Goal: Use online tool/utility

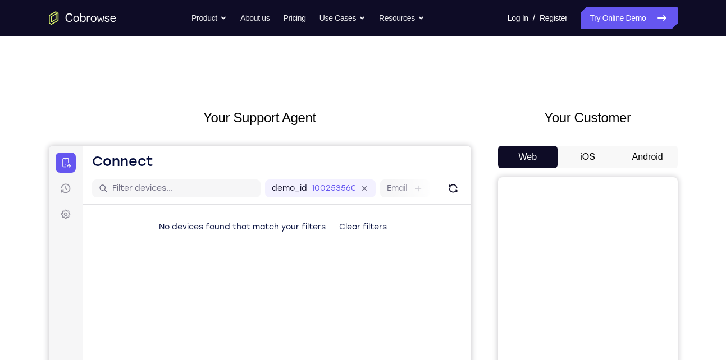
click at [638, 148] on button "Android" at bounding box center [648, 157] width 60 height 22
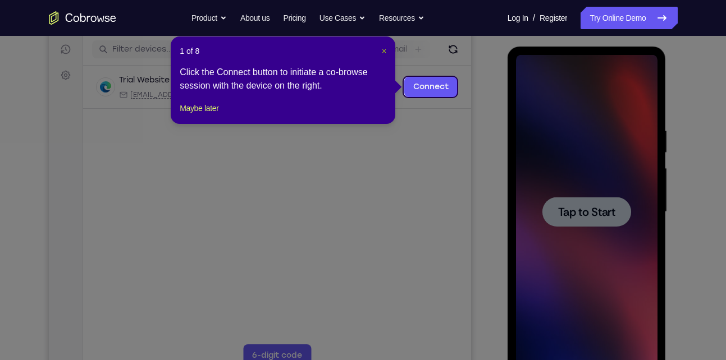
click at [384, 51] on span "×" at bounding box center [384, 51] width 4 height 9
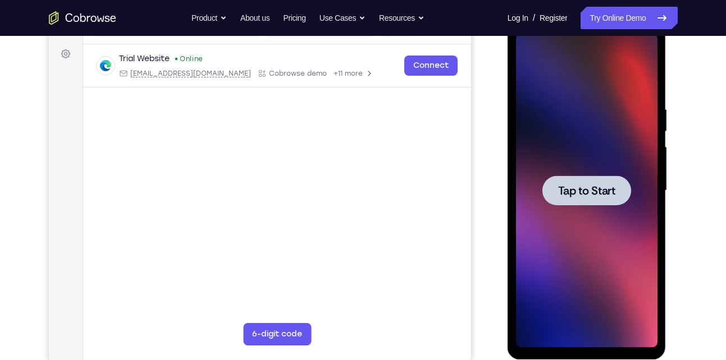
scroll to position [161, 0]
click at [584, 179] on div at bounding box center [586, 190] width 89 height 30
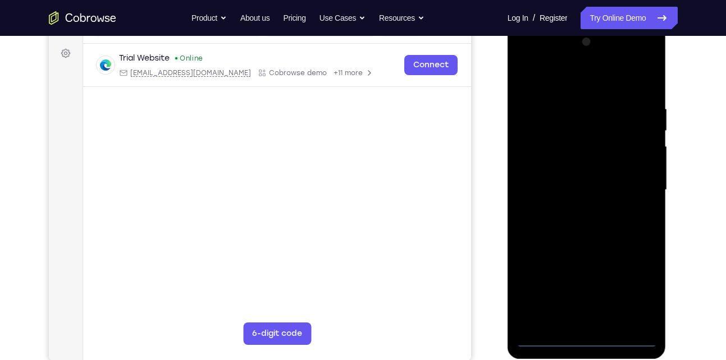
click at [587, 340] on div at bounding box center [587, 190] width 142 height 314
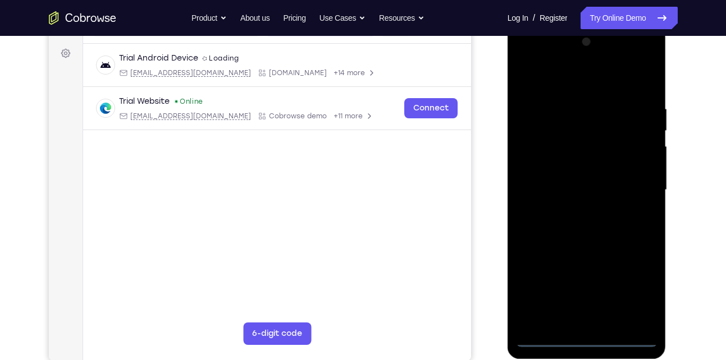
click at [645, 287] on div at bounding box center [587, 190] width 142 height 314
click at [564, 60] on div at bounding box center [587, 190] width 142 height 314
click at [564, 75] on div at bounding box center [587, 190] width 142 height 314
click at [627, 187] on div at bounding box center [587, 190] width 142 height 314
click at [570, 217] on div at bounding box center [587, 190] width 142 height 314
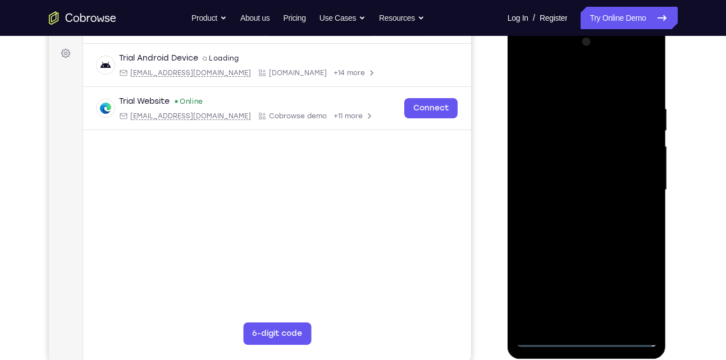
click at [576, 176] on div at bounding box center [587, 190] width 142 height 314
click at [579, 171] on div at bounding box center [587, 190] width 142 height 314
click at [562, 188] on div at bounding box center [587, 190] width 142 height 314
click at [585, 225] on div at bounding box center [587, 190] width 142 height 314
click at [587, 225] on div at bounding box center [587, 190] width 142 height 314
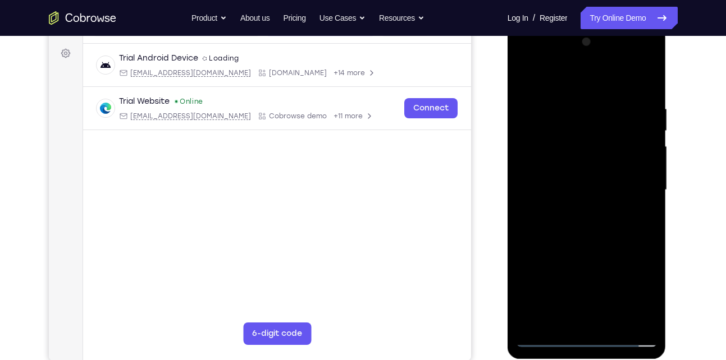
click at [584, 239] on div at bounding box center [587, 190] width 142 height 314
click at [606, 321] on div at bounding box center [587, 190] width 142 height 314
click at [586, 253] on div at bounding box center [587, 190] width 142 height 314
click at [572, 172] on div at bounding box center [587, 190] width 142 height 314
click at [523, 75] on div at bounding box center [587, 190] width 142 height 314
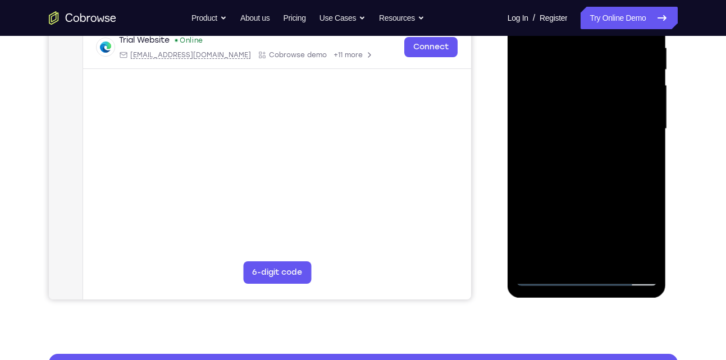
scroll to position [223, 0]
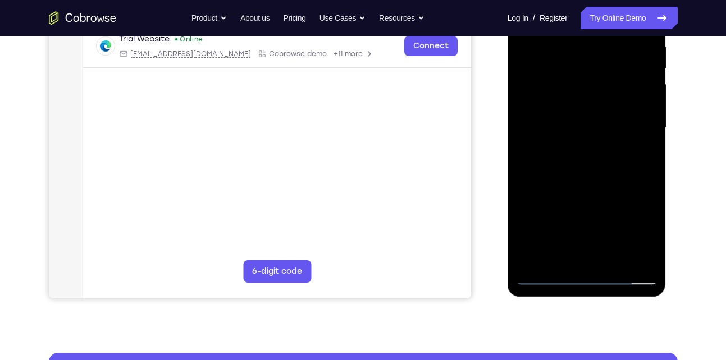
click at [531, 165] on div at bounding box center [587, 128] width 142 height 314
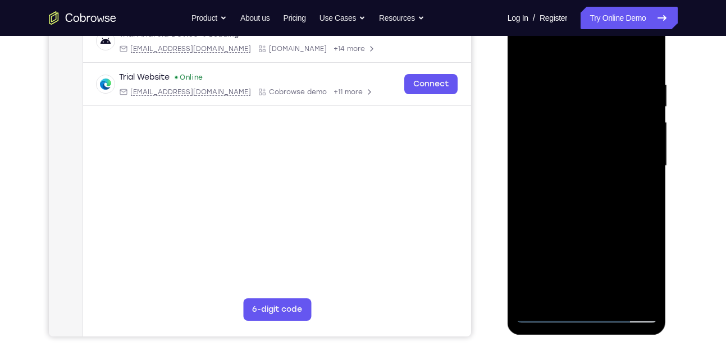
scroll to position [180, 0]
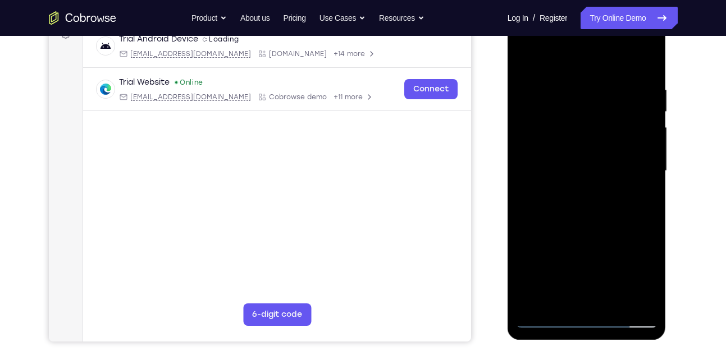
click at [544, 58] on div at bounding box center [587, 171] width 142 height 314
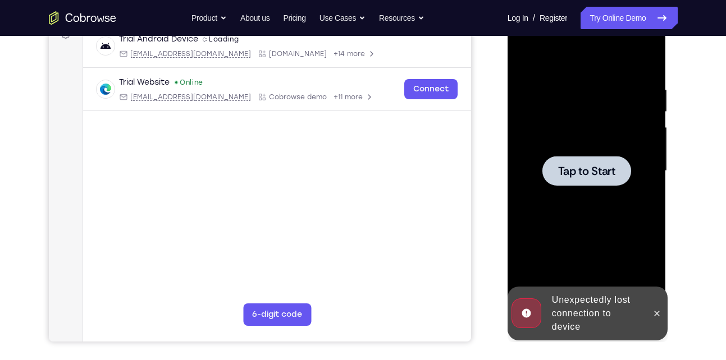
click at [572, 177] on span "Tap to Start" at bounding box center [586, 171] width 57 height 11
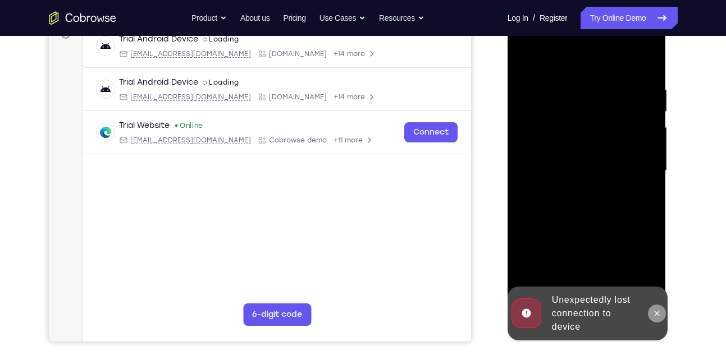
click at [655, 318] on button at bounding box center [657, 314] width 18 height 18
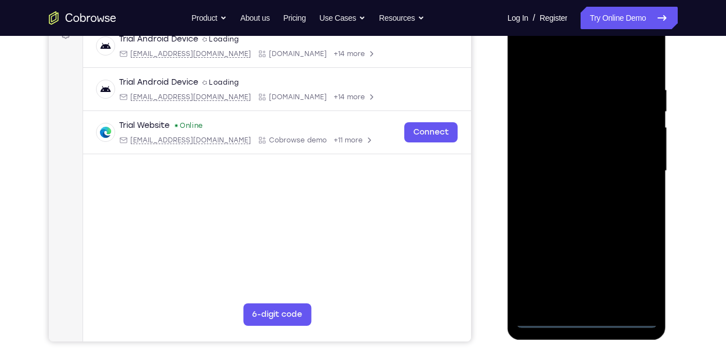
click at [588, 325] on div at bounding box center [587, 171] width 142 height 314
click at [630, 273] on div at bounding box center [587, 171] width 142 height 314
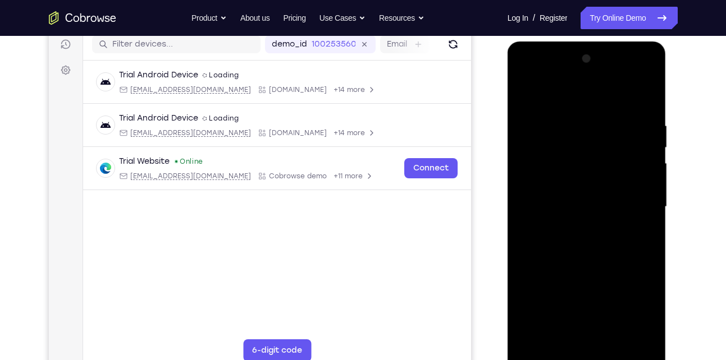
scroll to position [143, 0]
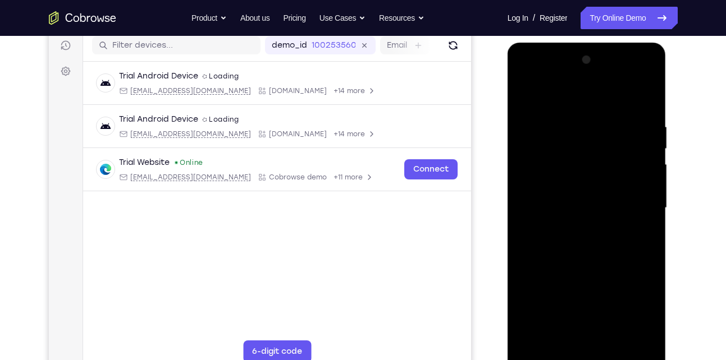
click at [574, 99] on div at bounding box center [587, 208] width 142 height 314
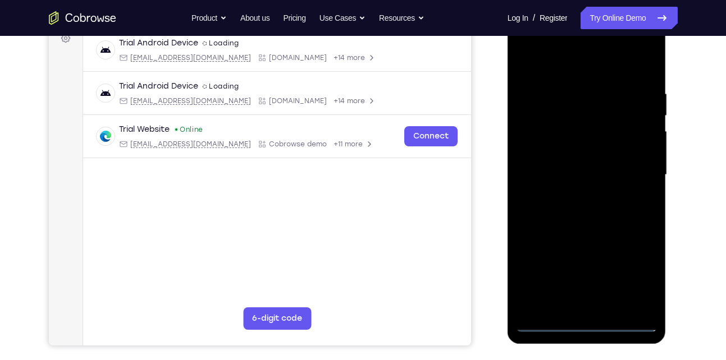
click at [626, 171] on div at bounding box center [587, 175] width 142 height 314
click at [574, 199] on div at bounding box center [587, 175] width 142 height 314
click at [571, 167] on div at bounding box center [587, 175] width 142 height 314
click at [569, 153] on div at bounding box center [587, 175] width 142 height 314
click at [578, 173] on div at bounding box center [587, 175] width 142 height 314
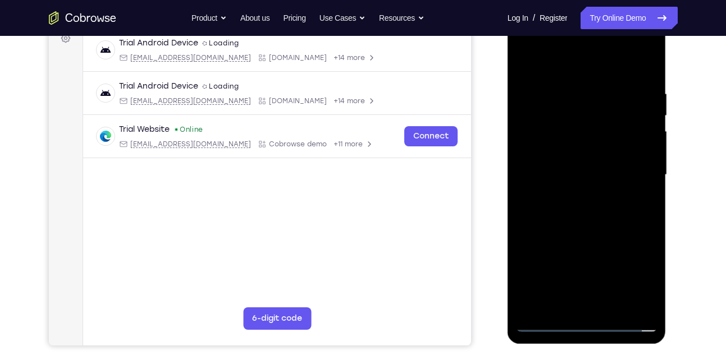
click at [572, 212] on div at bounding box center [587, 175] width 142 height 314
click at [576, 206] on div at bounding box center [587, 175] width 142 height 314
click at [642, 85] on div at bounding box center [587, 175] width 142 height 314
click at [645, 84] on div at bounding box center [587, 175] width 142 height 314
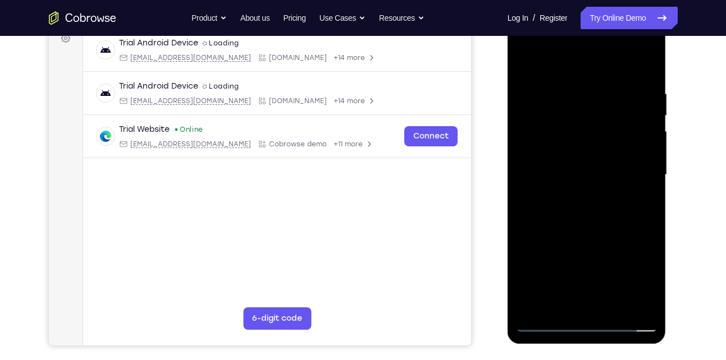
click at [587, 300] on div at bounding box center [587, 175] width 142 height 314
click at [579, 209] on div at bounding box center [587, 175] width 142 height 314
click at [558, 164] on div at bounding box center [587, 175] width 142 height 314
drag, startPoint x: 565, startPoint y: 191, endPoint x: 563, endPoint y: 183, distance: 8.7
click at [563, 183] on div at bounding box center [587, 175] width 142 height 314
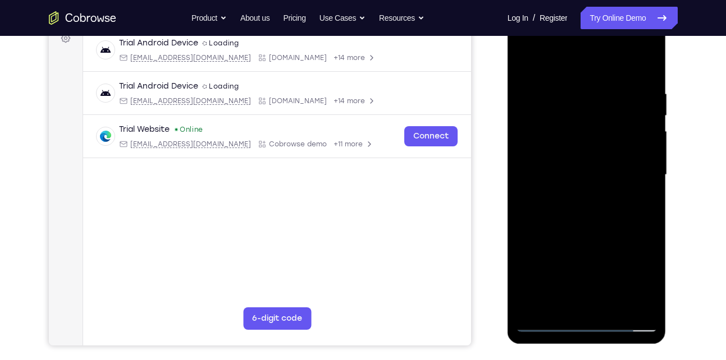
scroll to position [148, 0]
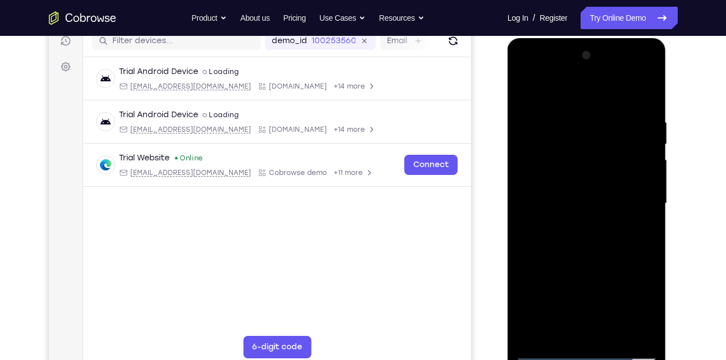
click at [649, 77] on div at bounding box center [587, 204] width 142 height 314
click at [652, 71] on div at bounding box center [587, 204] width 142 height 314
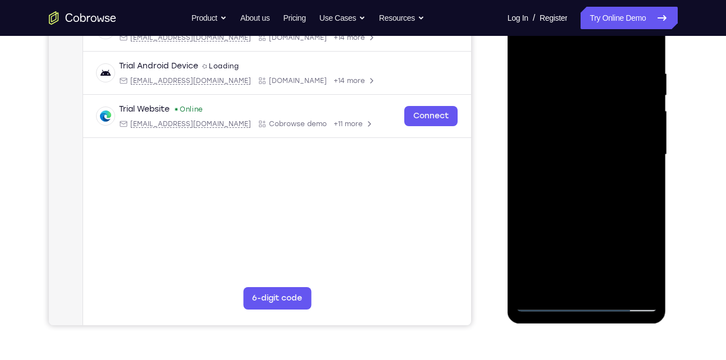
scroll to position [196, 0]
click at [590, 200] on div at bounding box center [587, 155] width 142 height 314
click at [578, 212] on div at bounding box center [587, 155] width 142 height 314
click at [597, 76] on div at bounding box center [587, 155] width 142 height 314
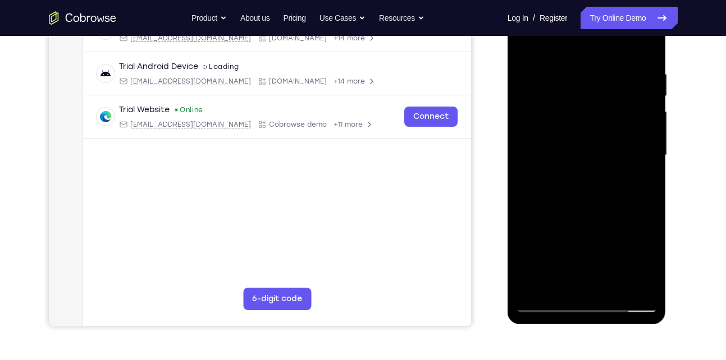
click at [597, 76] on div at bounding box center [587, 155] width 142 height 314
drag, startPoint x: 564, startPoint y: 113, endPoint x: 698, endPoint y: 99, distance: 134.4
click at [668, 99] on html "Online web based iOS Simulators and Android Emulators. Run iPhone, iPad, Mobile…" at bounding box center [588, 158] width 160 height 337
drag, startPoint x: 542, startPoint y: 138, endPoint x: 601, endPoint y: 140, distance: 58.5
click at [595, 140] on div at bounding box center [587, 155] width 142 height 314
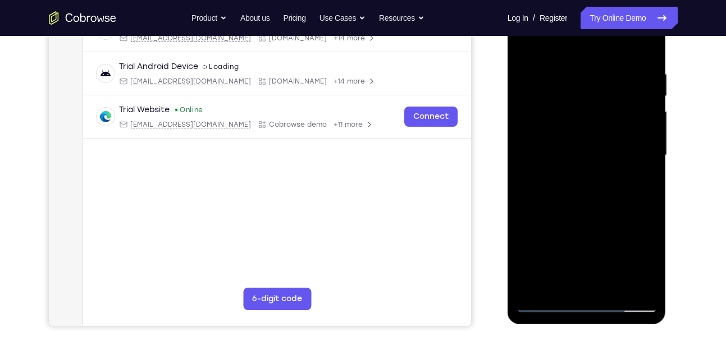
click at [639, 135] on div at bounding box center [587, 155] width 142 height 314
click at [639, 136] on div at bounding box center [587, 155] width 142 height 314
click at [640, 137] on div at bounding box center [587, 155] width 142 height 314
click at [640, 138] on div at bounding box center [587, 155] width 142 height 314
click at [640, 137] on div at bounding box center [587, 155] width 142 height 314
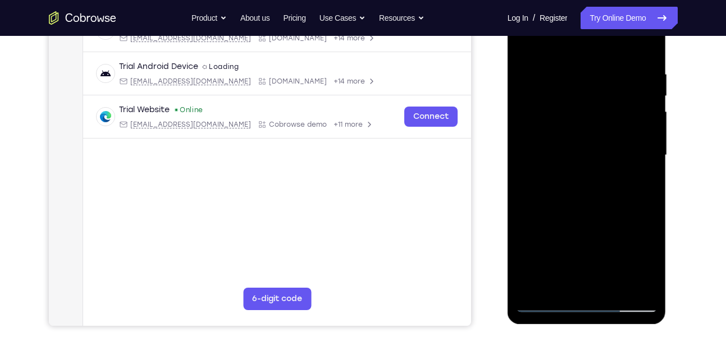
click at [641, 137] on div at bounding box center [587, 155] width 142 height 314
click at [641, 138] on div at bounding box center [587, 155] width 142 height 314
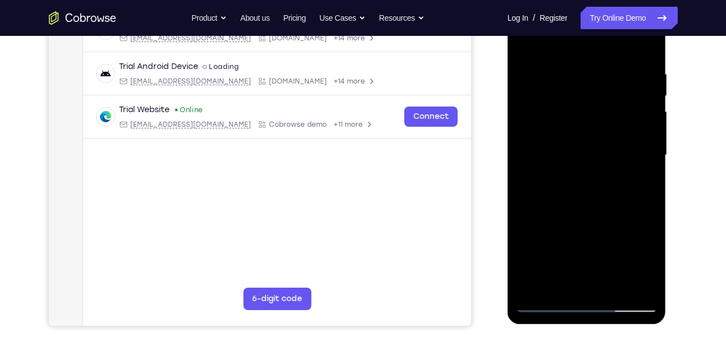
click at [641, 138] on div at bounding box center [587, 155] width 142 height 314
drag, startPoint x: 545, startPoint y: 153, endPoint x: 591, endPoint y: 168, distance: 48.8
click at [591, 168] on div at bounding box center [587, 155] width 142 height 314
click at [642, 157] on div at bounding box center [587, 155] width 142 height 314
click at [641, 157] on div at bounding box center [587, 155] width 142 height 314
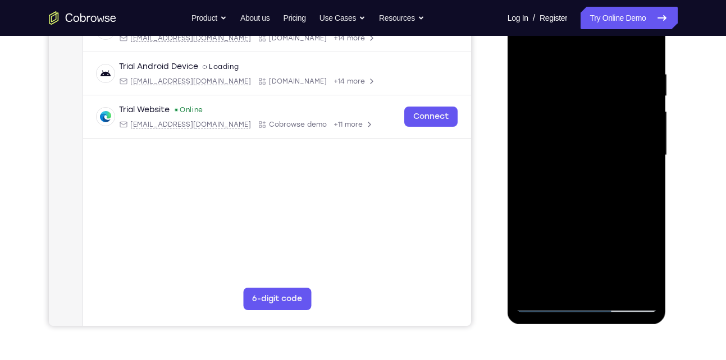
click at [641, 157] on div at bounding box center [587, 155] width 142 height 314
drag, startPoint x: 641, startPoint y: 157, endPoint x: 647, endPoint y: 159, distance: 6.4
click at [647, 159] on div at bounding box center [587, 155] width 142 height 314
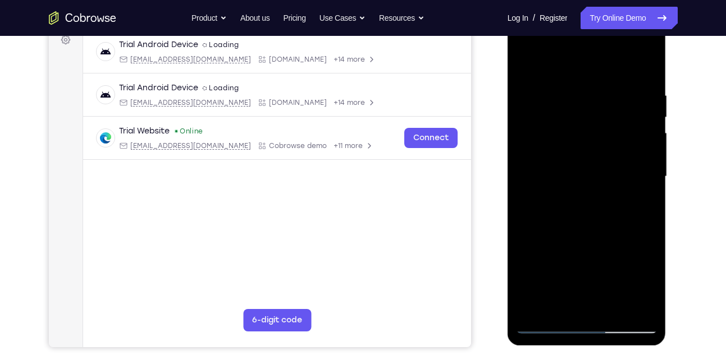
scroll to position [175, 0]
click at [624, 163] on div at bounding box center [587, 176] width 142 height 314
click at [647, 171] on div at bounding box center [587, 176] width 142 height 314
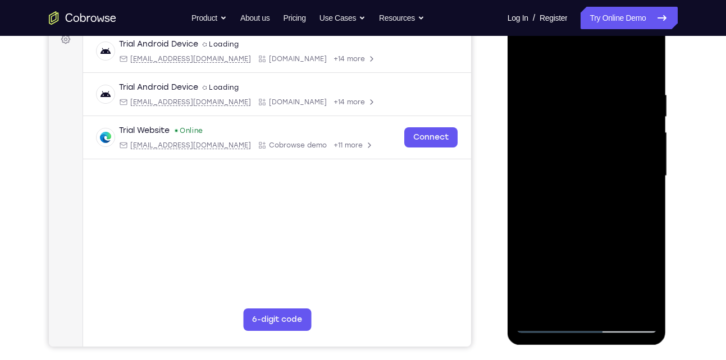
click at [647, 171] on div at bounding box center [587, 176] width 142 height 314
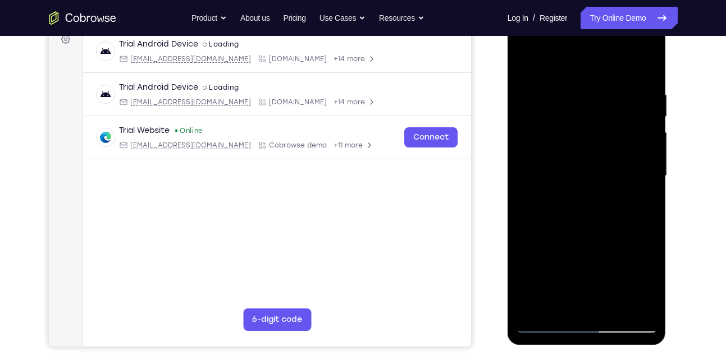
click at [647, 171] on div at bounding box center [587, 176] width 142 height 314
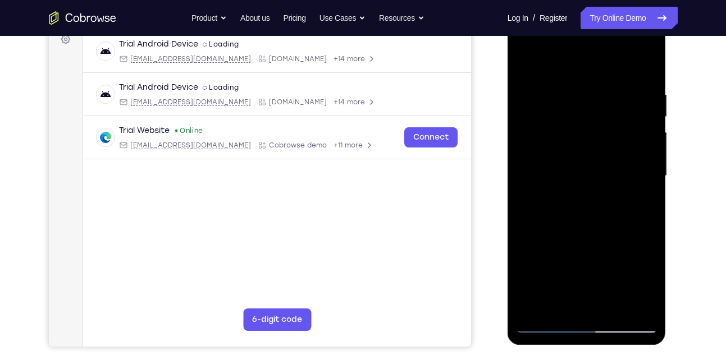
click at [647, 171] on div at bounding box center [587, 176] width 142 height 314
click at [522, 175] on div at bounding box center [587, 176] width 142 height 314
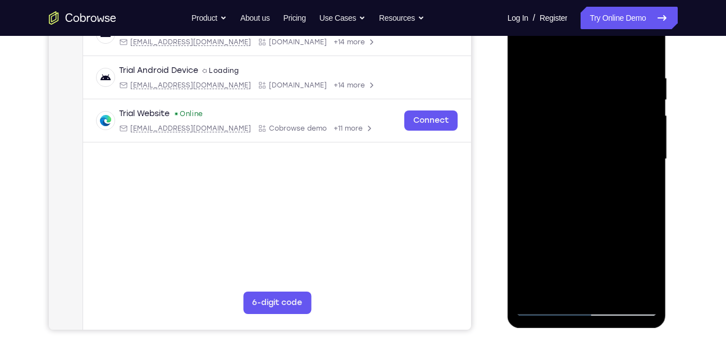
scroll to position [193, 0]
click at [594, 147] on div at bounding box center [587, 159] width 142 height 314
click at [582, 139] on div at bounding box center [587, 159] width 142 height 314
click at [651, 165] on div at bounding box center [587, 159] width 142 height 314
click at [584, 174] on div at bounding box center [587, 159] width 142 height 314
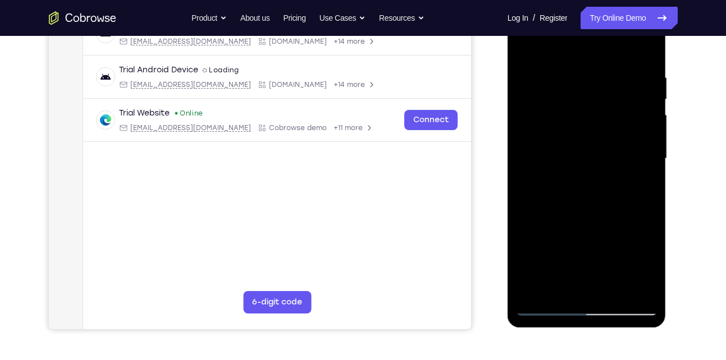
click at [584, 174] on div at bounding box center [587, 159] width 142 height 314
click at [649, 161] on div at bounding box center [587, 159] width 142 height 314
click at [649, 164] on div at bounding box center [587, 159] width 142 height 314
click at [549, 309] on div at bounding box center [587, 159] width 142 height 314
